Goal: Task Accomplishment & Management: Manage account settings

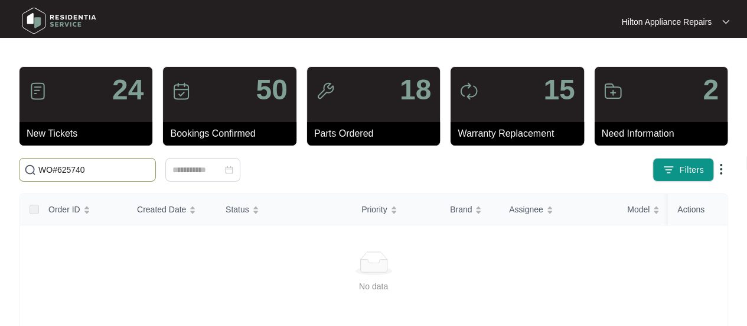
drag, startPoint x: 105, startPoint y: 169, endPoint x: -31, endPoint y: 165, distance: 136.0
click at [0, 165] on html "Hilton Appliance Repairs Hilton App... 24 New Tickets 50 Bookings Confirmed 18 …" at bounding box center [373, 278] width 747 height 556
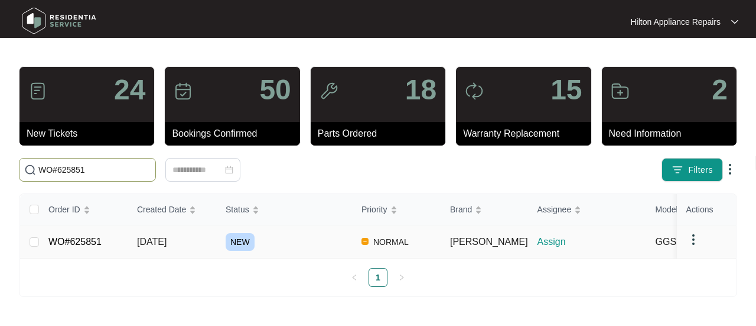
type input "WO#625851"
click at [161, 233] on td "[DATE]" at bounding box center [172, 241] width 89 height 33
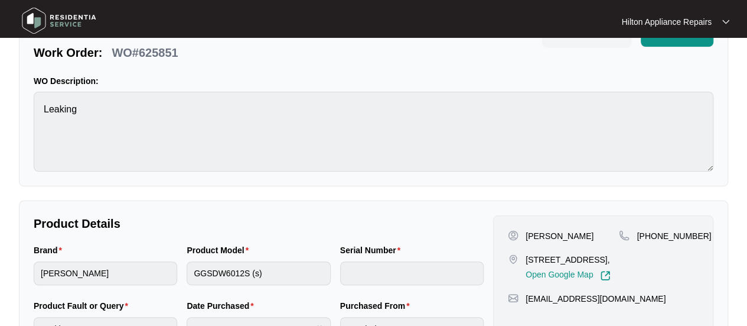
scroll to position [118, 0]
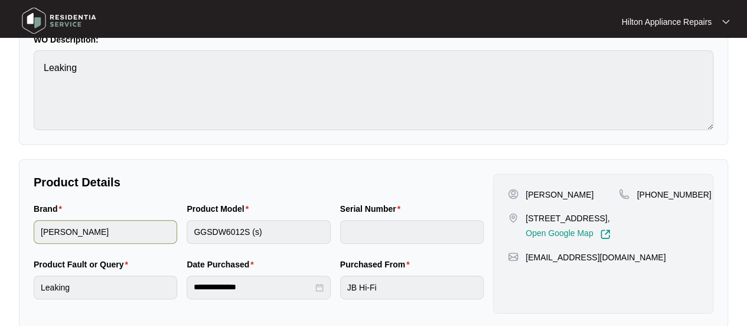
click at [119, 236] on div "Brand [PERSON_NAME] Product Model GGSDW6012S (s) Serial Number" at bounding box center [259, 230] width 460 height 56
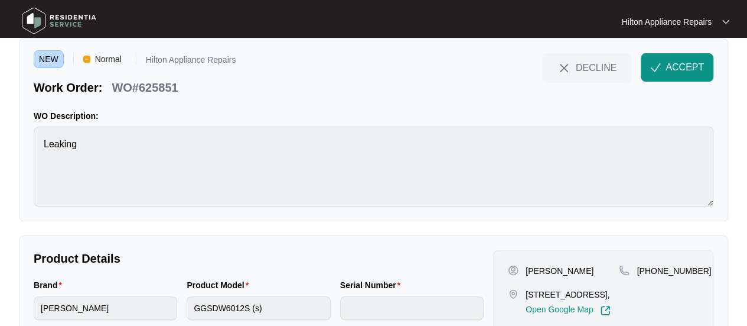
scroll to position [0, 0]
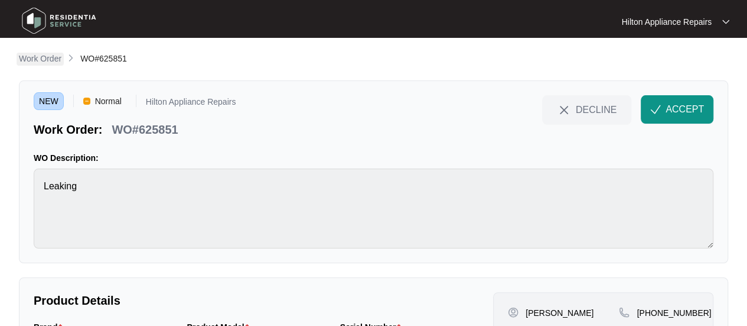
click at [32, 59] on p "Work Order" at bounding box center [40, 59] width 43 height 12
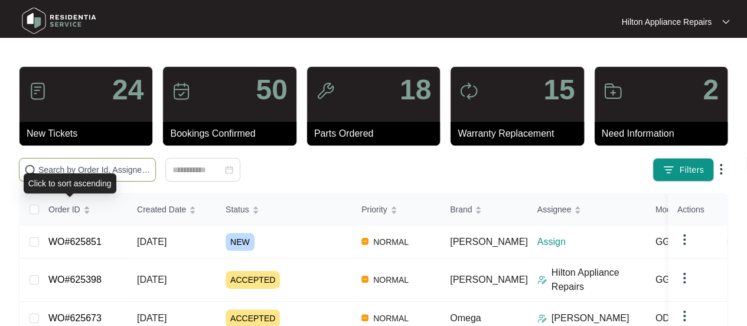
click at [69, 162] on span at bounding box center [87, 170] width 137 height 24
paste input "WO#624108"
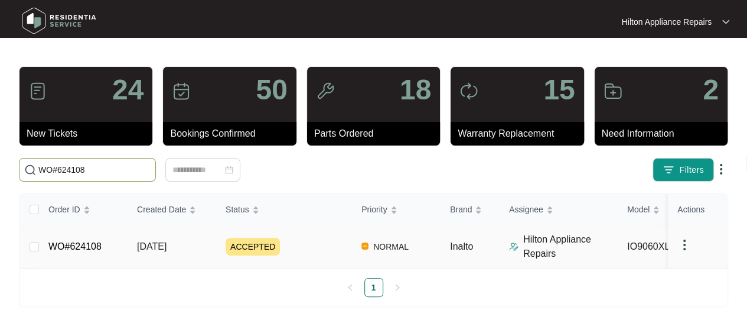
type input "WO#624108"
click at [158, 236] on td "[DATE]" at bounding box center [172, 246] width 89 height 43
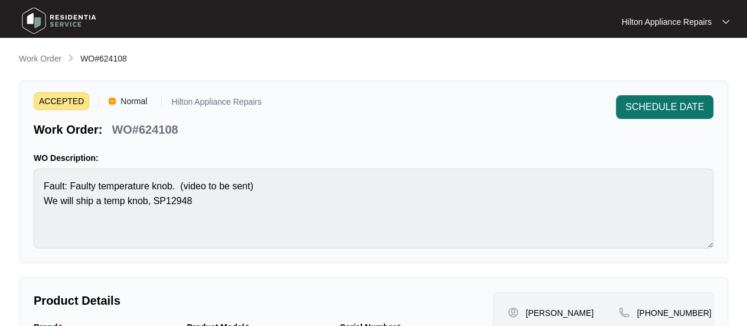
click at [653, 102] on span "SCHEDULE DATE" at bounding box center [665, 107] width 79 height 14
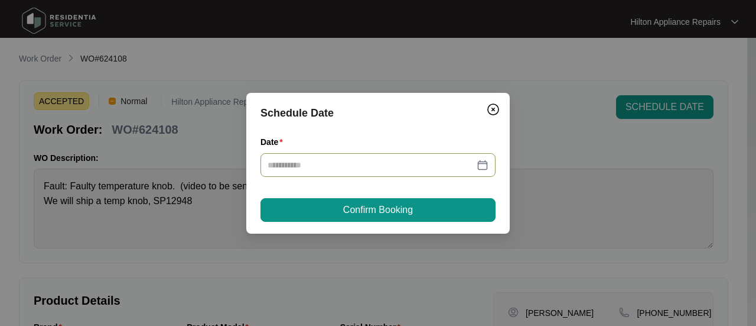
click at [483, 164] on div at bounding box center [378, 164] width 221 height 13
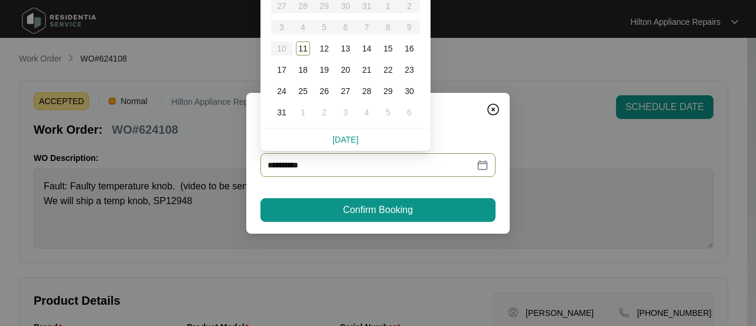
type input "**********"
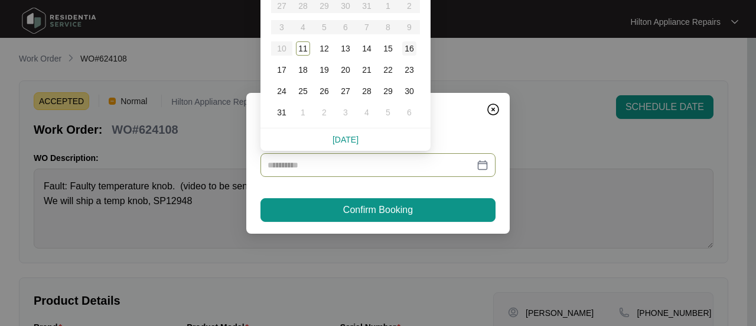
type input "**********"
click at [408, 48] on div "16" at bounding box center [409, 48] width 14 height 14
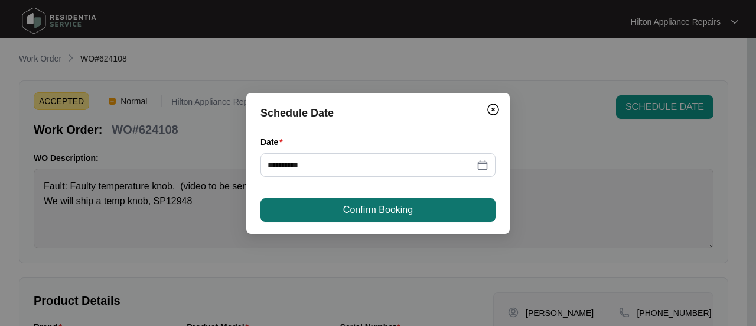
click at [379, 206] on span "Confirm Booking" at bounding box center [378, 210] width 70 height 14
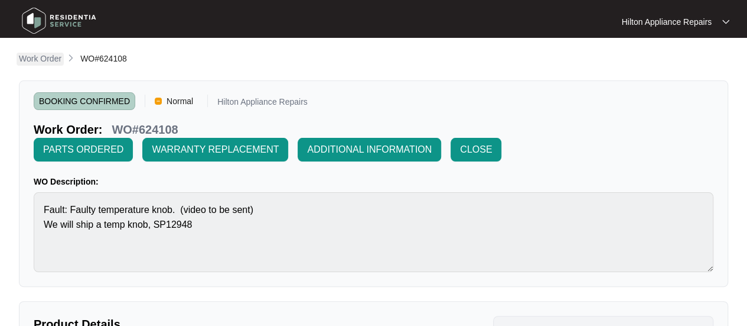
click at [32, 58] on p "Work Order" at bounding box center [40, 59] width 43 height 12
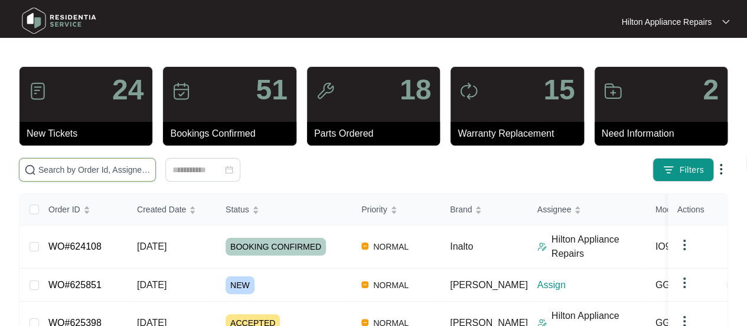
click at [45, 166] on input "text" at bounding box center [94, 169] width 112 height 13
paste input "WO#624108"
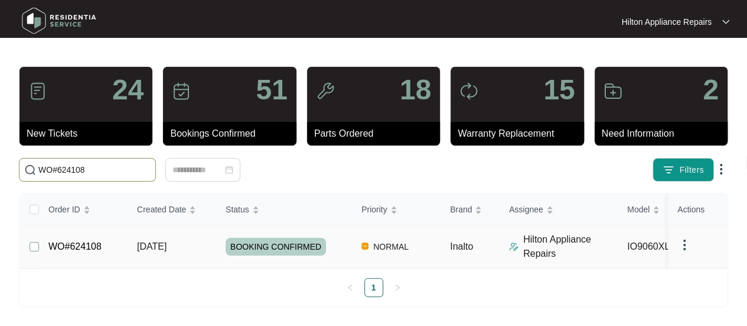
type input "WO#624108"
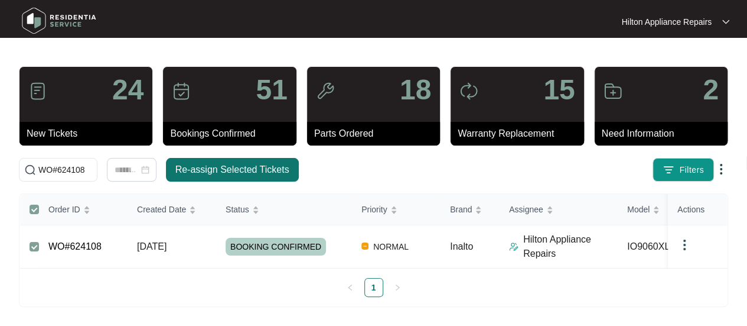
click at [206, 167] on span "Re-assign Selected Tickets" at bounding box center [232, 169] width 114 height 14
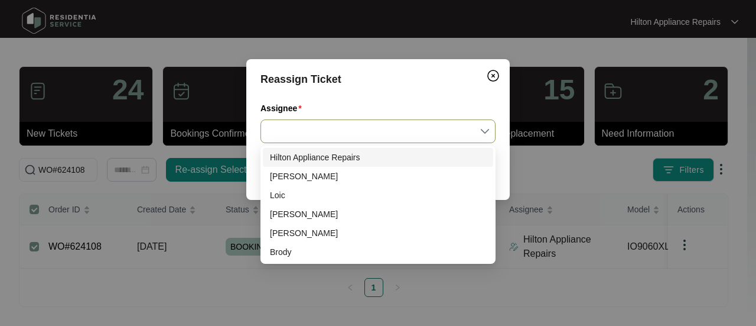
click at [481, 131] on input "Assignee" at bounding box center [378, 131] width 221 height 22
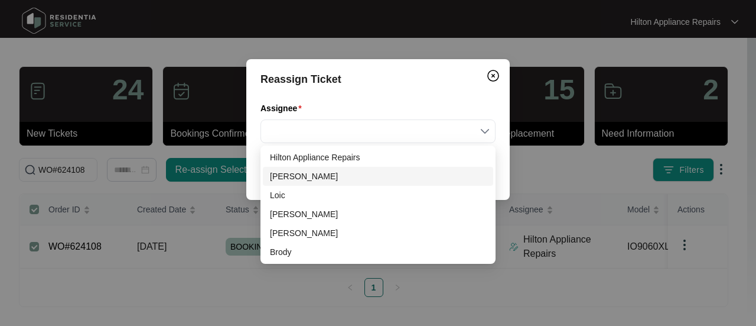
click at [310, 175] on div "[PERSON_NAME]" at bounding box center [378, 176] width 216 height 13
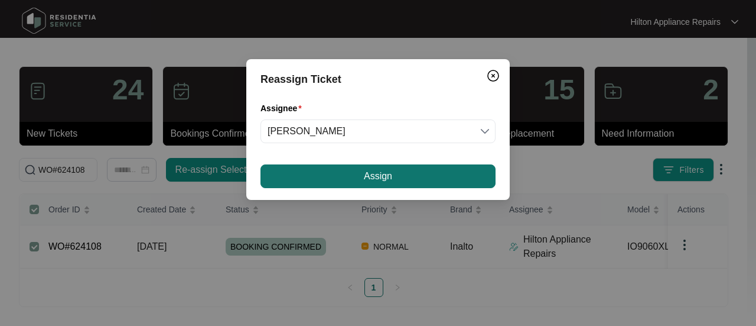
click at [354, 174] on button "Assign" at bounding box center [378, 176] width 235 height 24
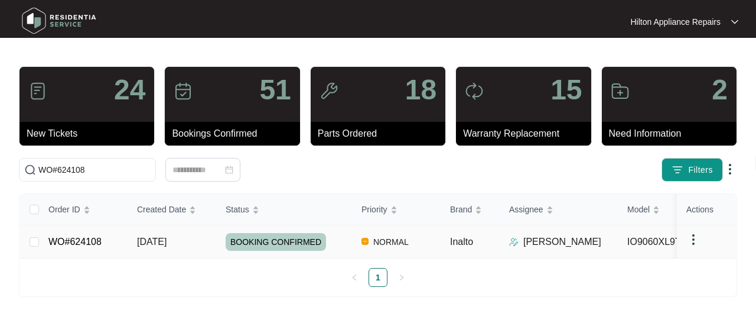
click at [154, 239] on div "Order ID Created Date Status Priority Brand Assignee Model Customer Name Purcha…" at bounding box center [378, 240] width 716 height 93
click at [149, 243] on div "Order ID Created Date Status Priority Brand Assignee Model Customer Name Purcha…" at bounding box center [378, 240] width 716 height 93
click at [156, 238] on span "[DATE]" at bounding box center [152, 241] width 30 height 10
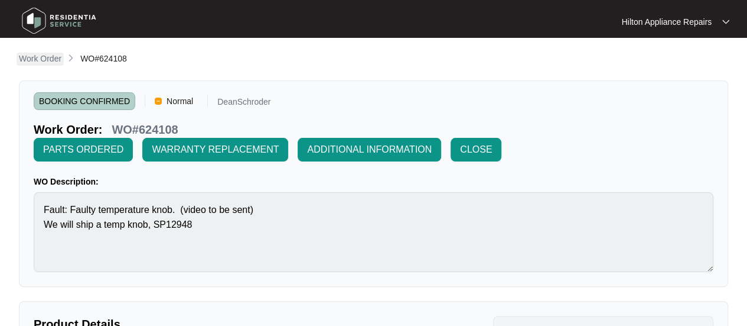
click at [43, 59] on p "Work Order" at bounding box center [40, 59] width 43 height 12
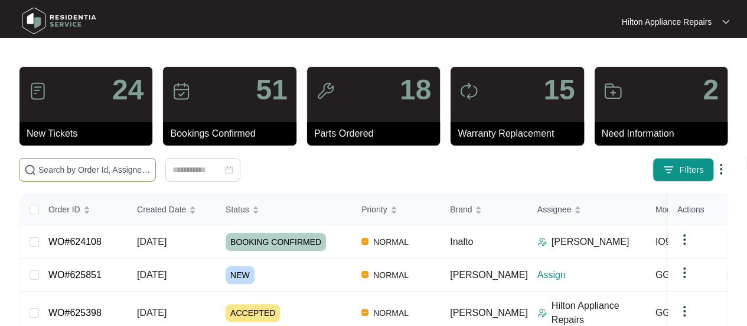
click at [64, 165] on input "text" at bounding box center [94, 169] width 112 height 13
paste input "WO#625851"
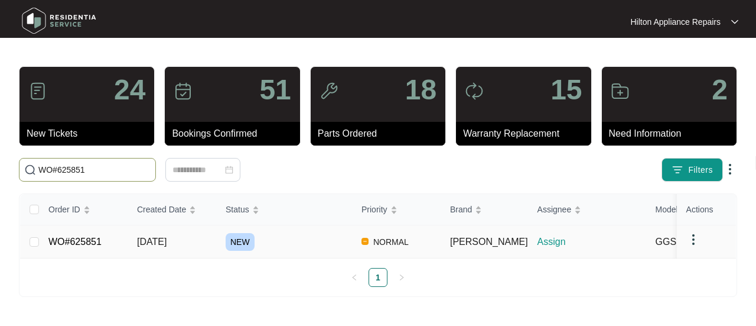
type input "WO#625851"
click at [167, 237] on span "[DATE]" at bounding box center [152, 241] width 30 height 10
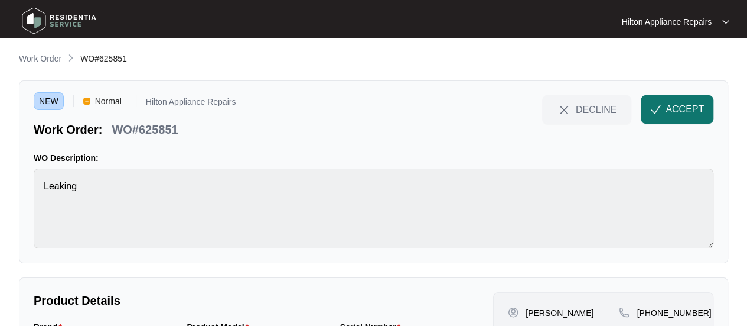
click at [682, 107] on span "ACCEPT" at bounding box center [685, 109] width 38 height 14
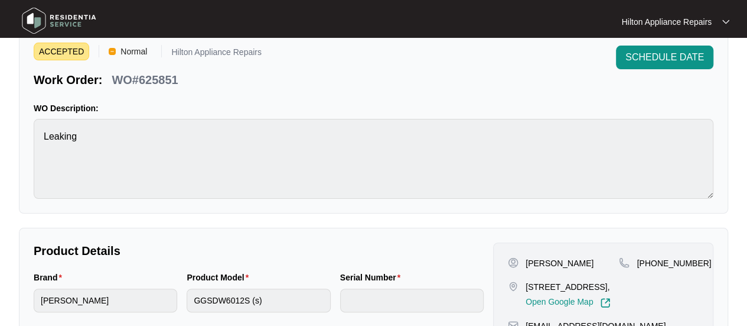
scroll to position [118, 0]
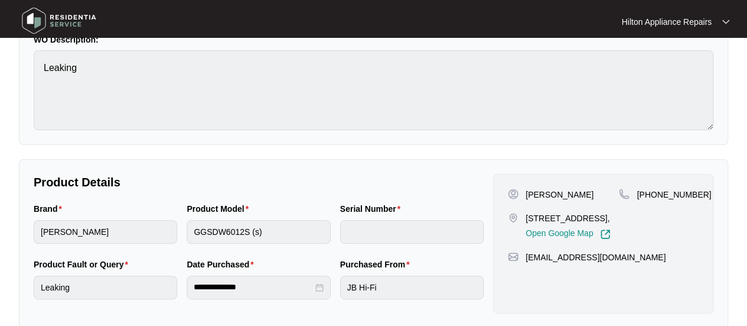
drag, startPoint x: 564, startPoint y: 230, endPoint x: 528, endPoint y: 218, distance: 37.9
click at [528, 218] on p "[STREET_ADDRESS]," at bounding box center [568, 218] width 85 height 12
click at [647, 218] on div "[PHONE_NUMBER]" at bounding box center [659, 213] width 80 height 51
drag, startPoint x: 567, startPoint y: 229, endPoint x: 522, endPoint y: 218, distance: 46.1
click at [522, 218] on div "[STREET_ADDRESS], Open Google Map" at bounding box center [563, 225] width 111 height 27
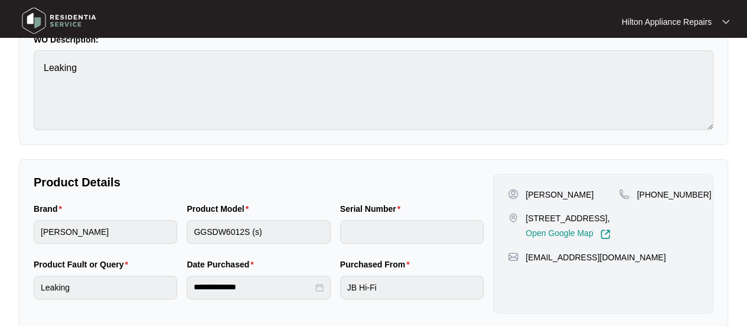
copy p "[STREET_ADDRESS]"
drag, startPoint x: 695, startPoint y: 194, endPoint x: 604, endPoint y: 194, distance: 90.4
click at [651, 199] on span "[PHONE_NUMBER]" at bounding box center [674, 194] width 74 height 9
copy span "406362666"
drag, startPoint x: 622, startPoint y: 268, endPoint x: 526, endPoint y: 263, distance: 95.3
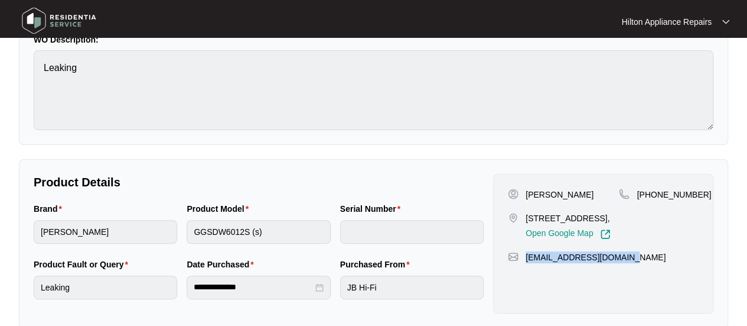
click at [526, 263] on div "[EMAIL_ADDRESS][DOMAIN_NAME]" at bounding box center [603, 257] width 191 height 12
copy p "[EMAIL_ADDRESS][DOMAIN_NAME]"
click at [127, 222] on div "Brand [PERSON_NAME] Product Model GGSDW6012S (s) Serial Number" at bounding box center [259, 230] width 460 height 56
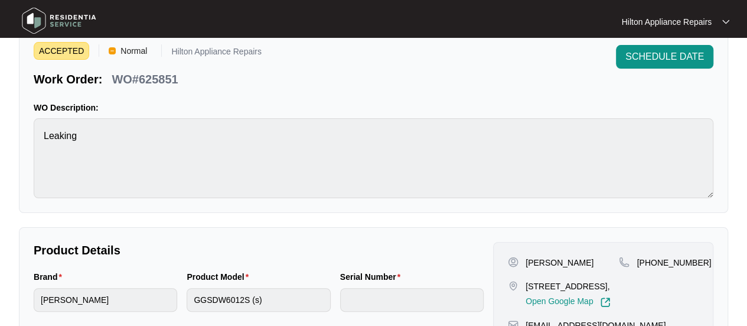
scroll to position [0, 0]
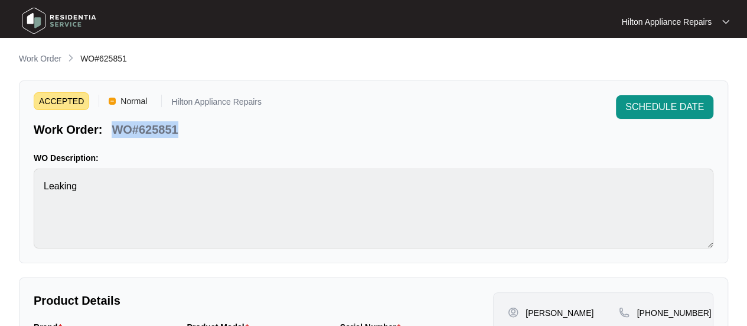
drag, startPoint x: 184, startPoint y: 129, endPoint x: 112, endPoint y: 129, distance: 72.1
click at [112, 129] on div "Work Order: WO#625851" at bounding box center [148, 127] width 228 height 21
copy p "WO#625851"
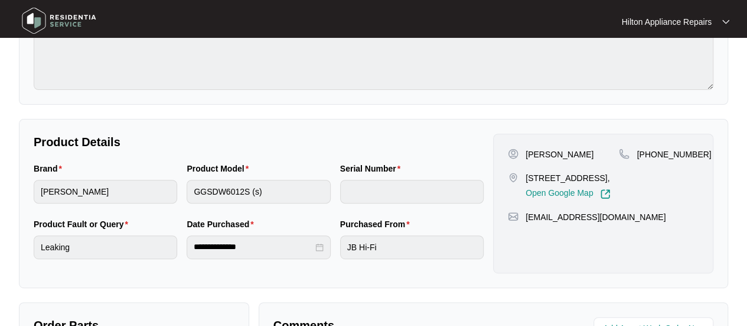
scroll to position [177, 0]
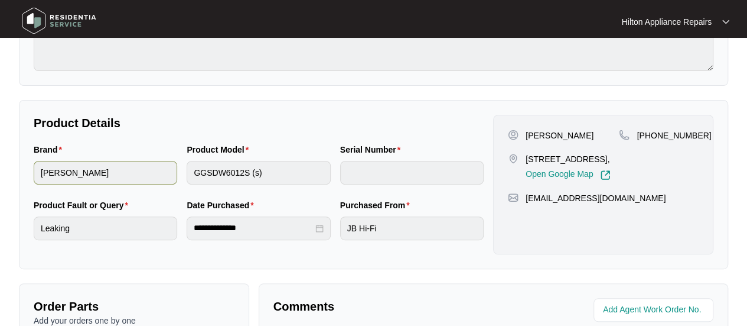
click at [147, 174] on div "Brand [PERSON_NAME] Product Model GGSDW6012S (s) Serial Number" at bounding box center [259, 171] width 460 height 56
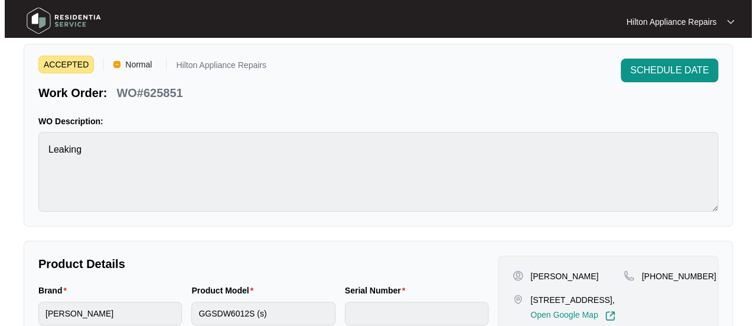
scroll to position [0, 0]
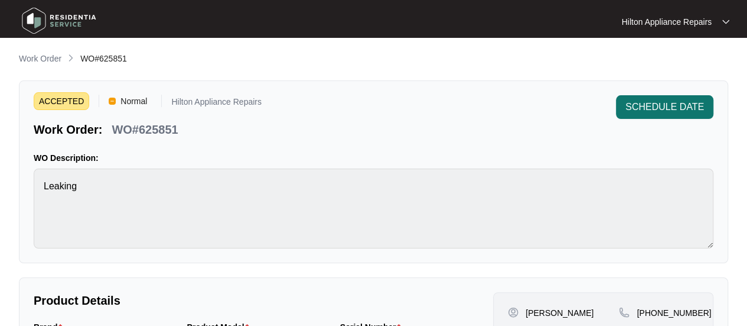
click at [674, 106] on span "SCHEDULE DATE" at bounding box center [665, 107] width 79 height 14
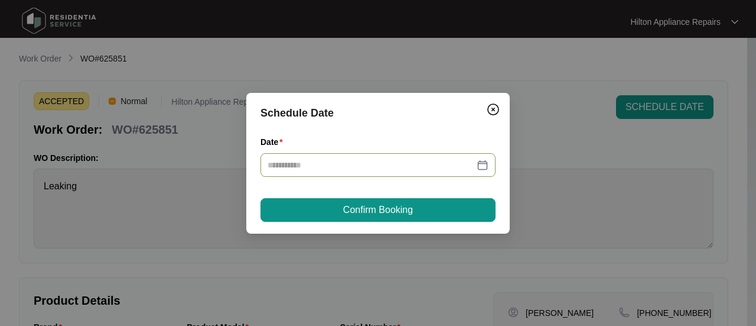
click at [484, 161] on div at bounding box center [378, 164] width 221 height 13
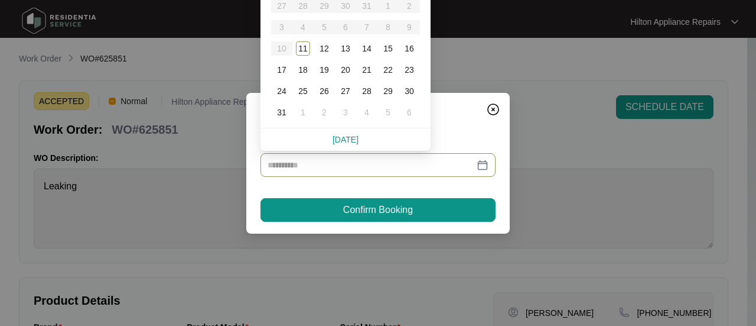
type input "**********"
click at [323, 49] on div "12" at bounding box center [324, 48] width 14 height 14
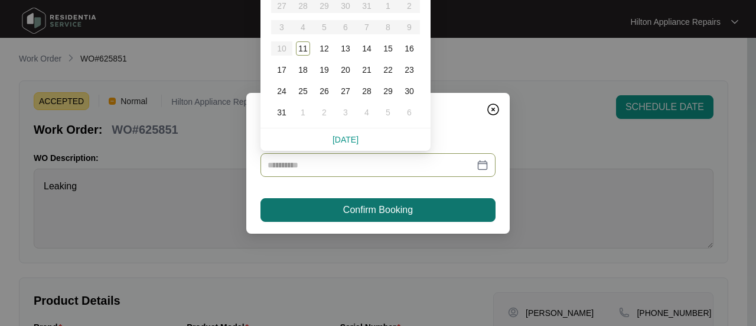
type input "**********"
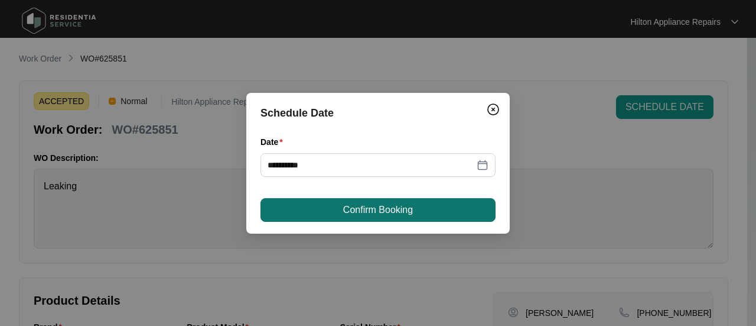
click at [341, 207] on button "Confirm Booking" at bounding box center [378, 210] width 235 height 24
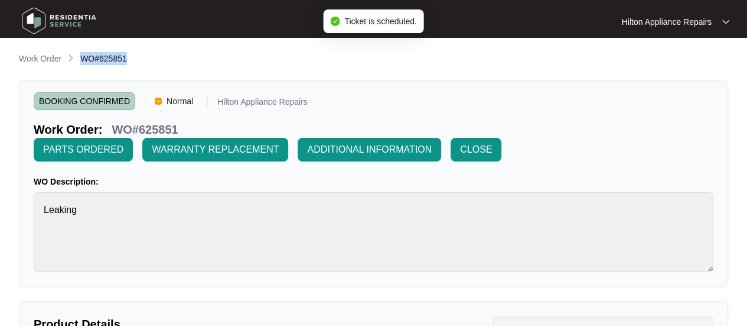
drag, startPoint x: 132, startPoint y: 58, endPoint x: 80, endPoint y: 57, distance: 52.0
click at [80, 57] on div "Work Order WO#625851" at bounding box center [374, 59] width 710 height 14
copy span "WO#625851"
click at [36, 61] on p "Work Order" at bounding box center [40, 59] width 43 height 12
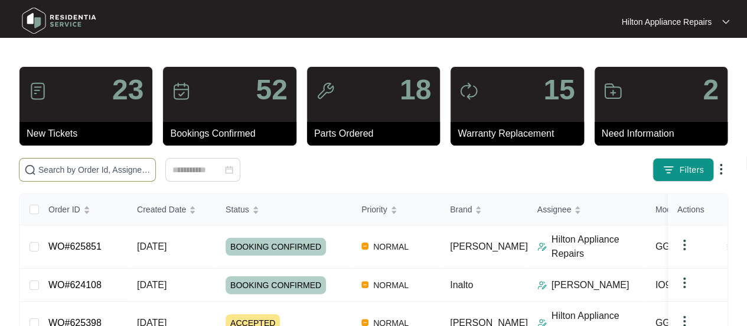
click at [59, 165] on input "text" at bounding box center [94, 169] width 112 height 13
paste input "WO#625851"
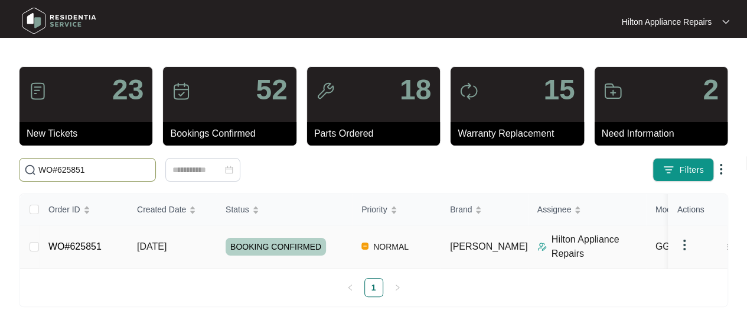
type input "WO#625851"
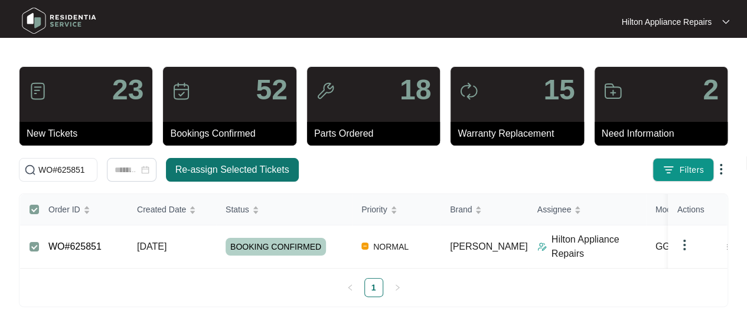
click at [201, 162] on span "Re-assign Selected Tickets" at bounding box center [232, 169] width 114 height 14
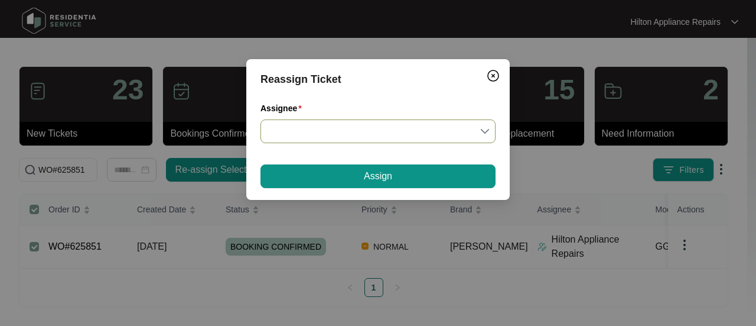
click at [483, 129] on input "Assignee" at bounding box center [378, 131] width 221 height 22
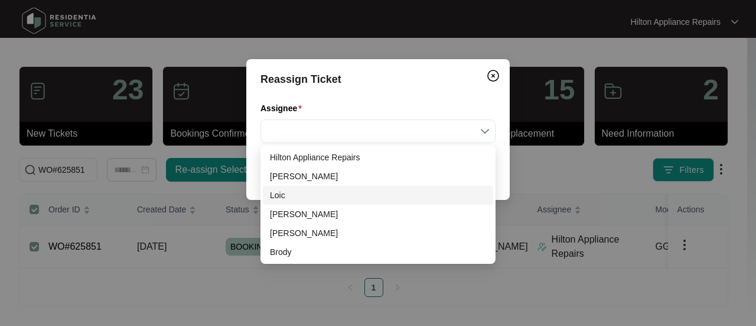
click at [280, 193] on div "Loic" at bounding box center [378, 194] width 216 height 13
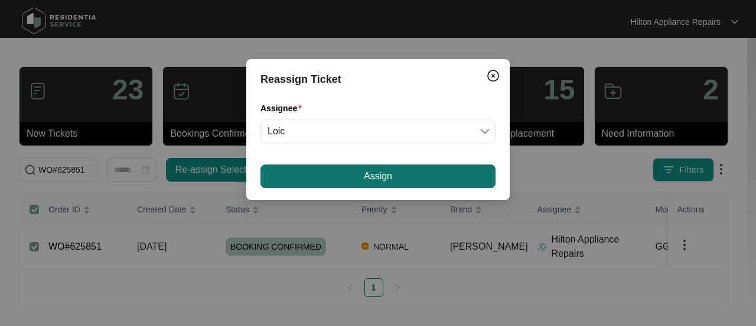
click at [334, 175] on button "Assign" at bounding box center [378, 176] width 235 height 24
